Goal: Task Accomplishment & Management: Use online tool/utility

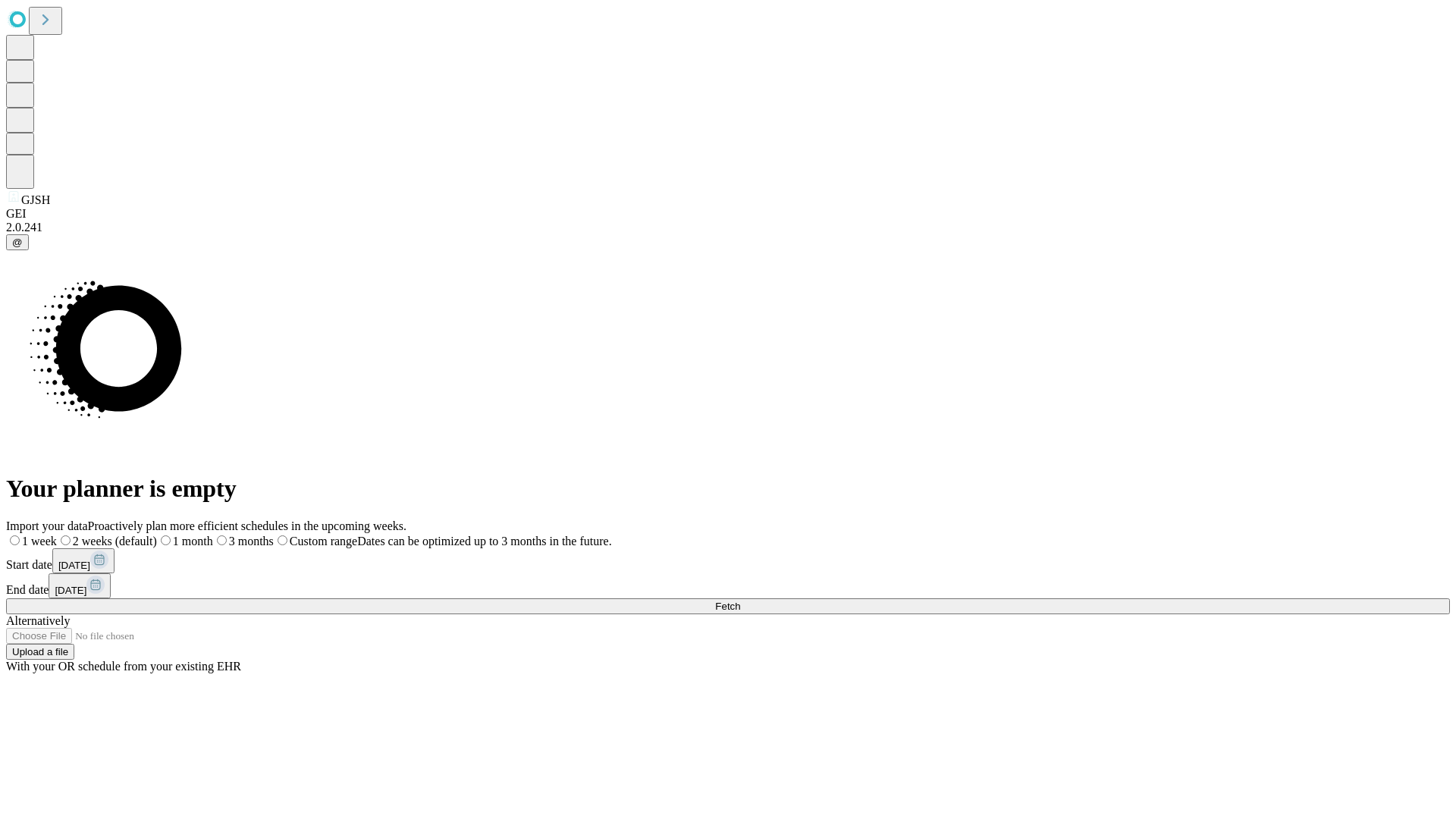
click at [740, 600] on span "Fetch" at bounding box center [728, 606] width 25 height 11
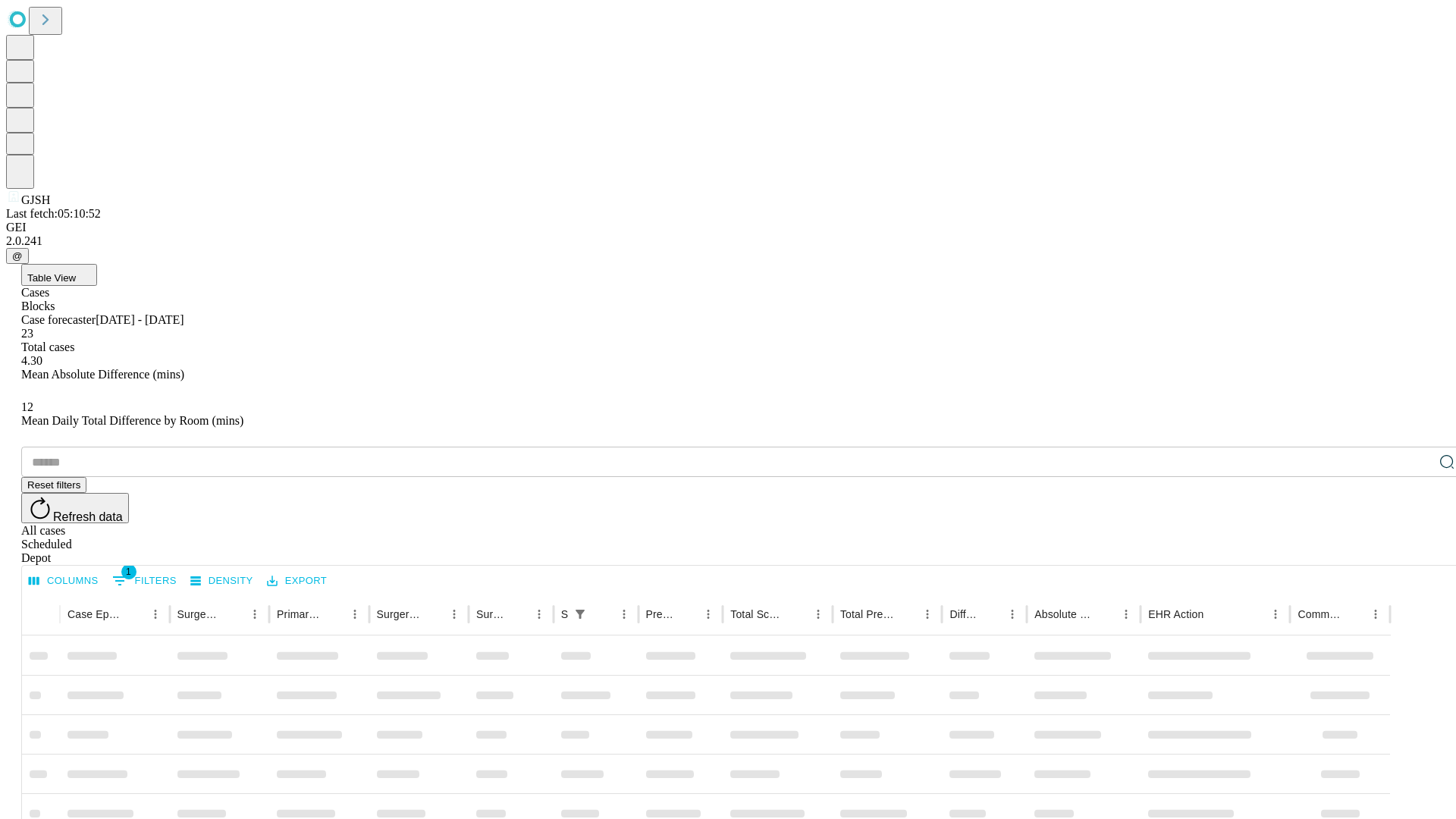
click at [1417, 551] on div "Depot" at bounding box center [742, 558] width 1444 height 14
